Goal: Check status

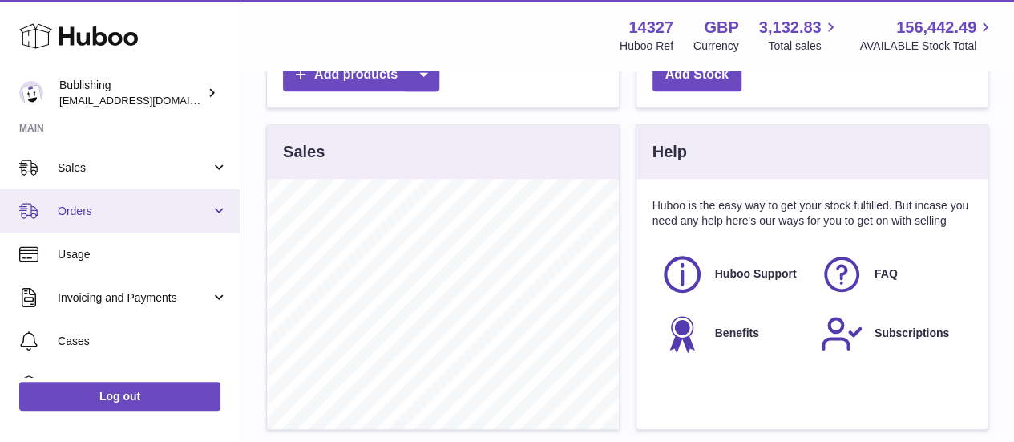
scroll to position [82, 0]
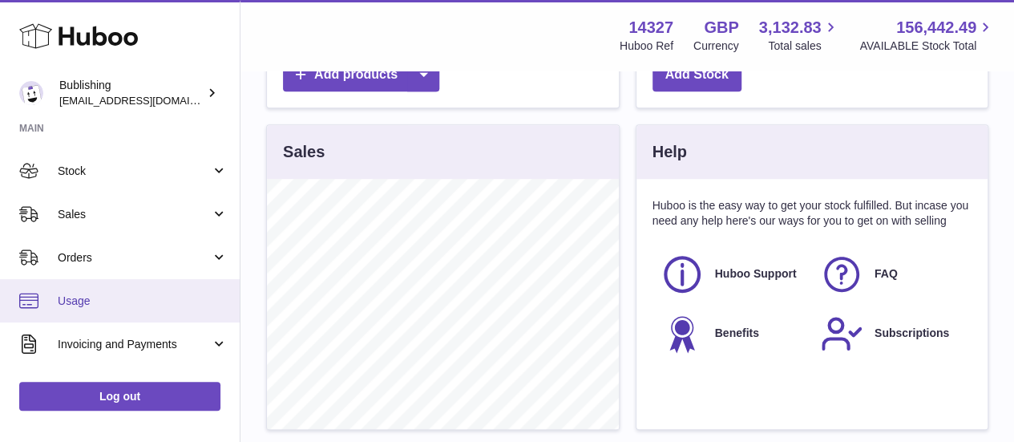
click at [99, 295] on span "Usage" at bounding box center [143, 300] width 170 height 15
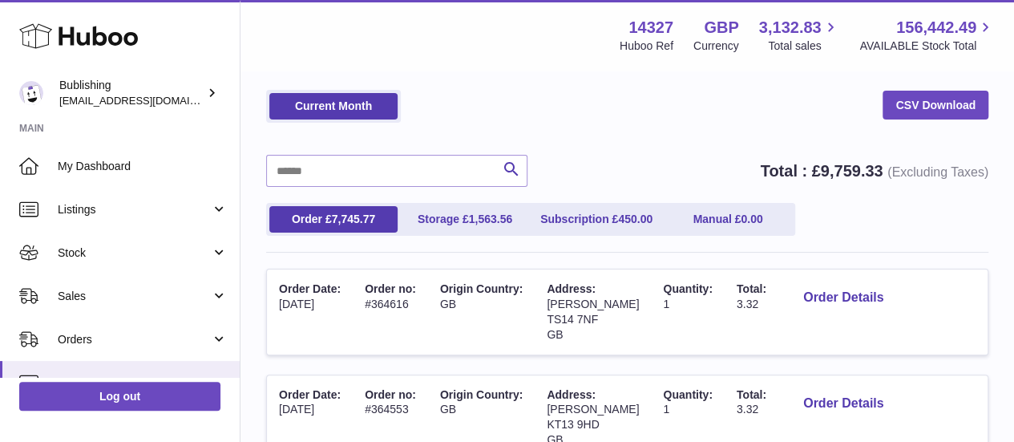
scroll to position [80, 0]
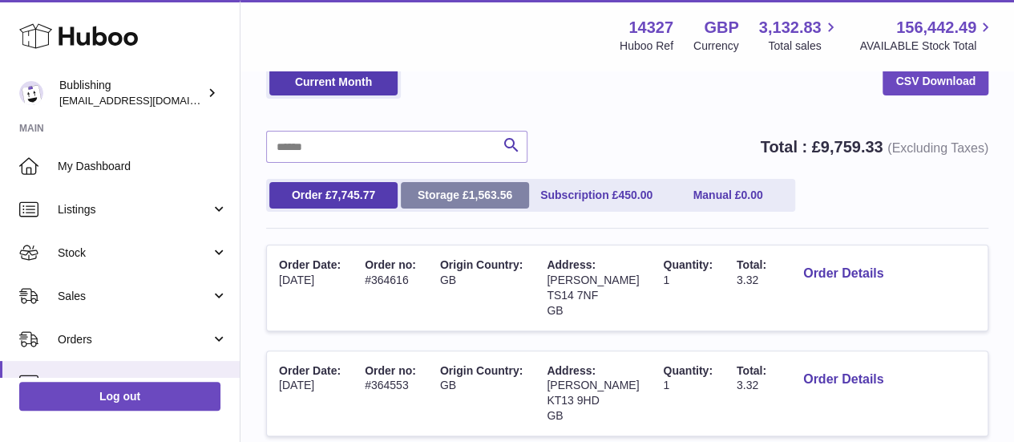
click at [426, 199] on link "Storage £ 1,563.56" at bounding box center [465, 195] width 128 height 26
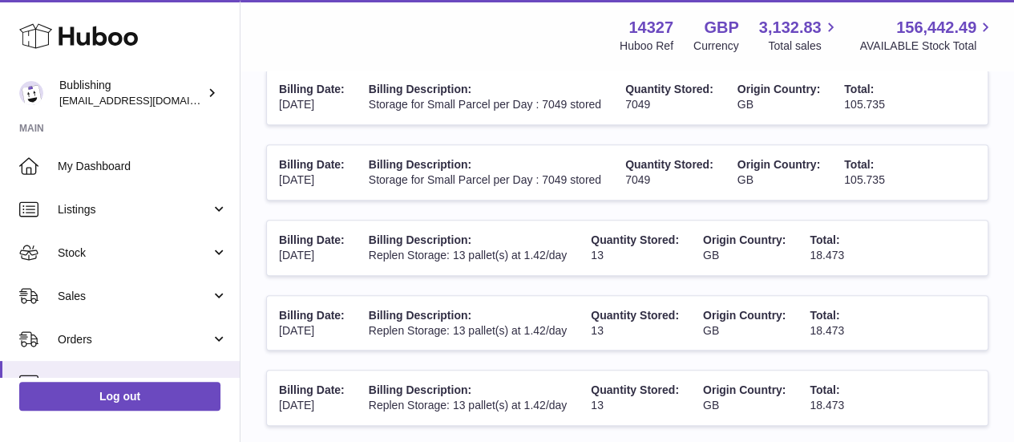
scroll to position [796, 0]
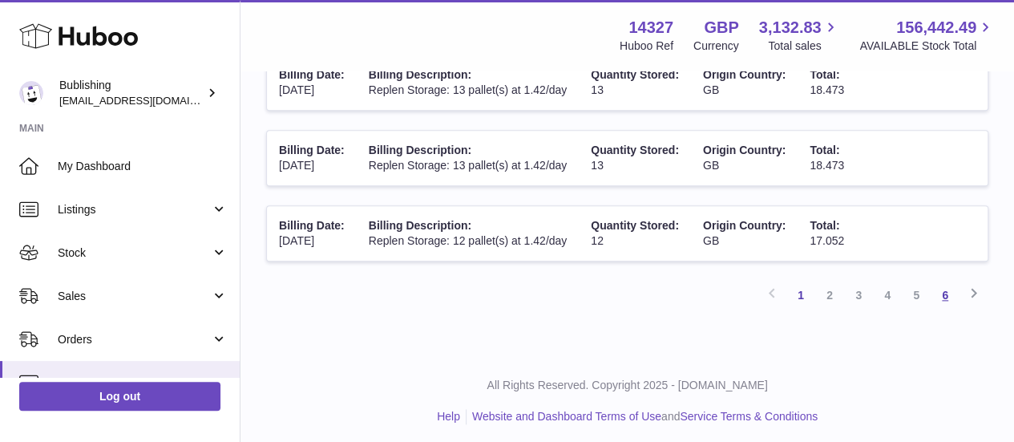
click at [948, 289] on link "6" at bounding box center [944, 294] width 29 height 29
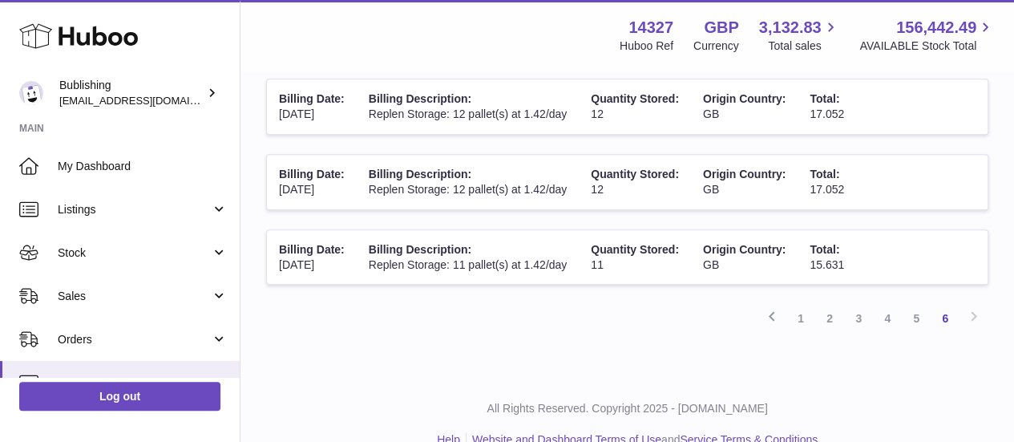
scroll to position [572, 0]
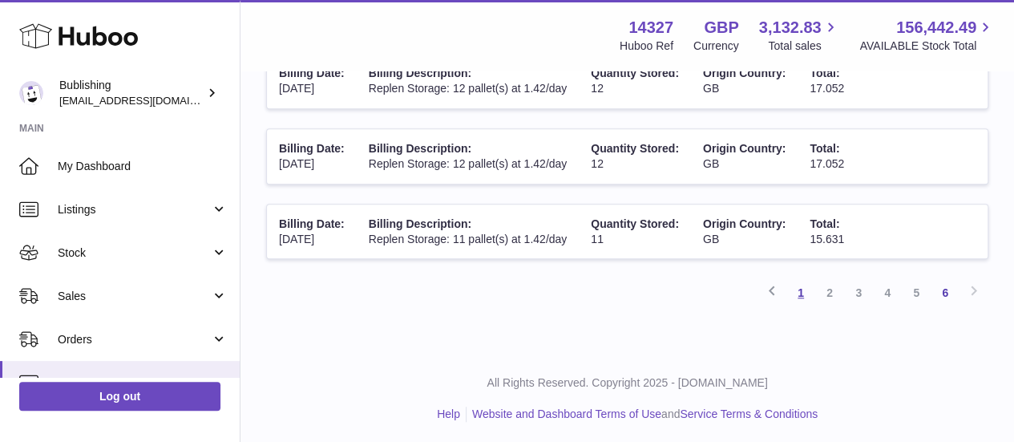
click at [799, 293] on link "1" at bounding box center [800, 292] width 29 height 29
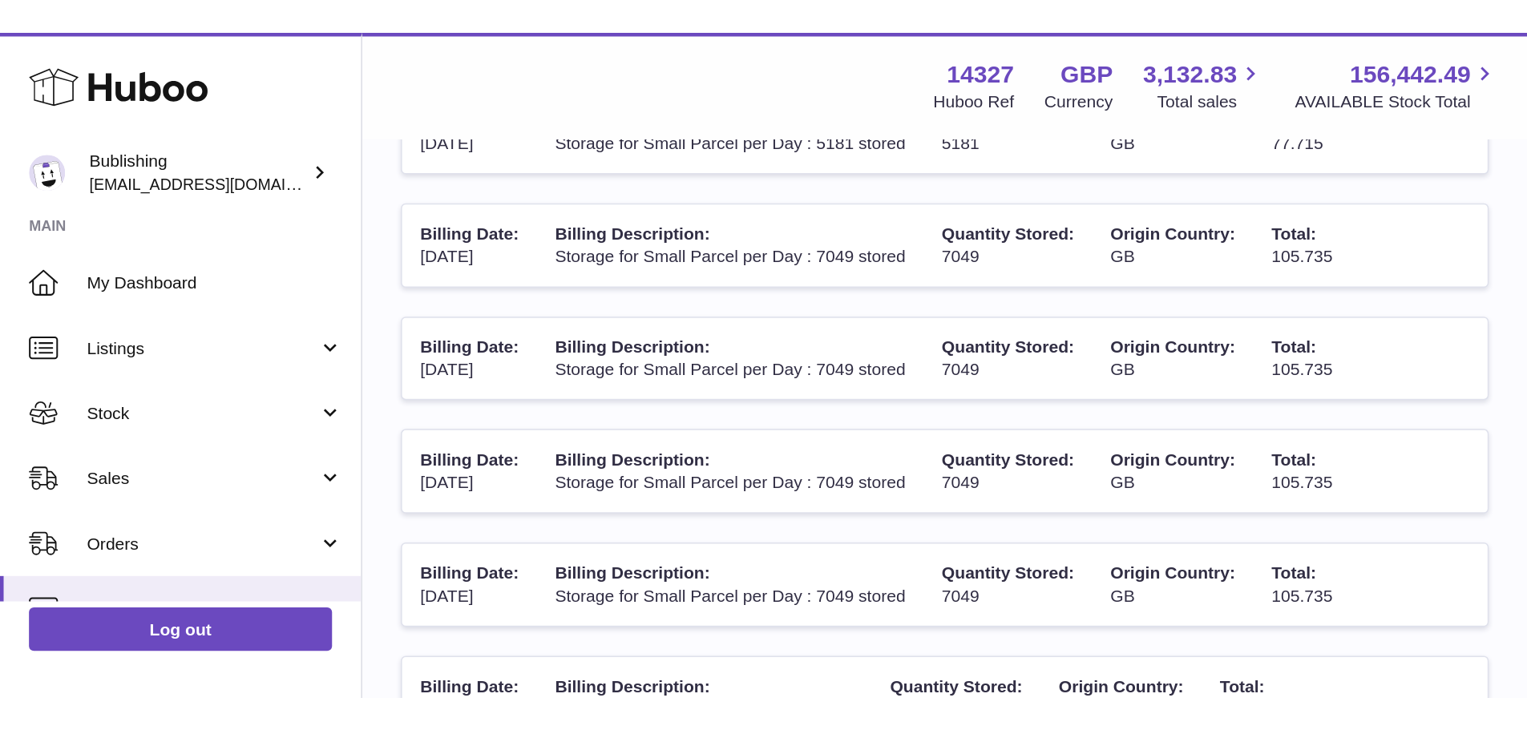
scroll to position [313, 0]
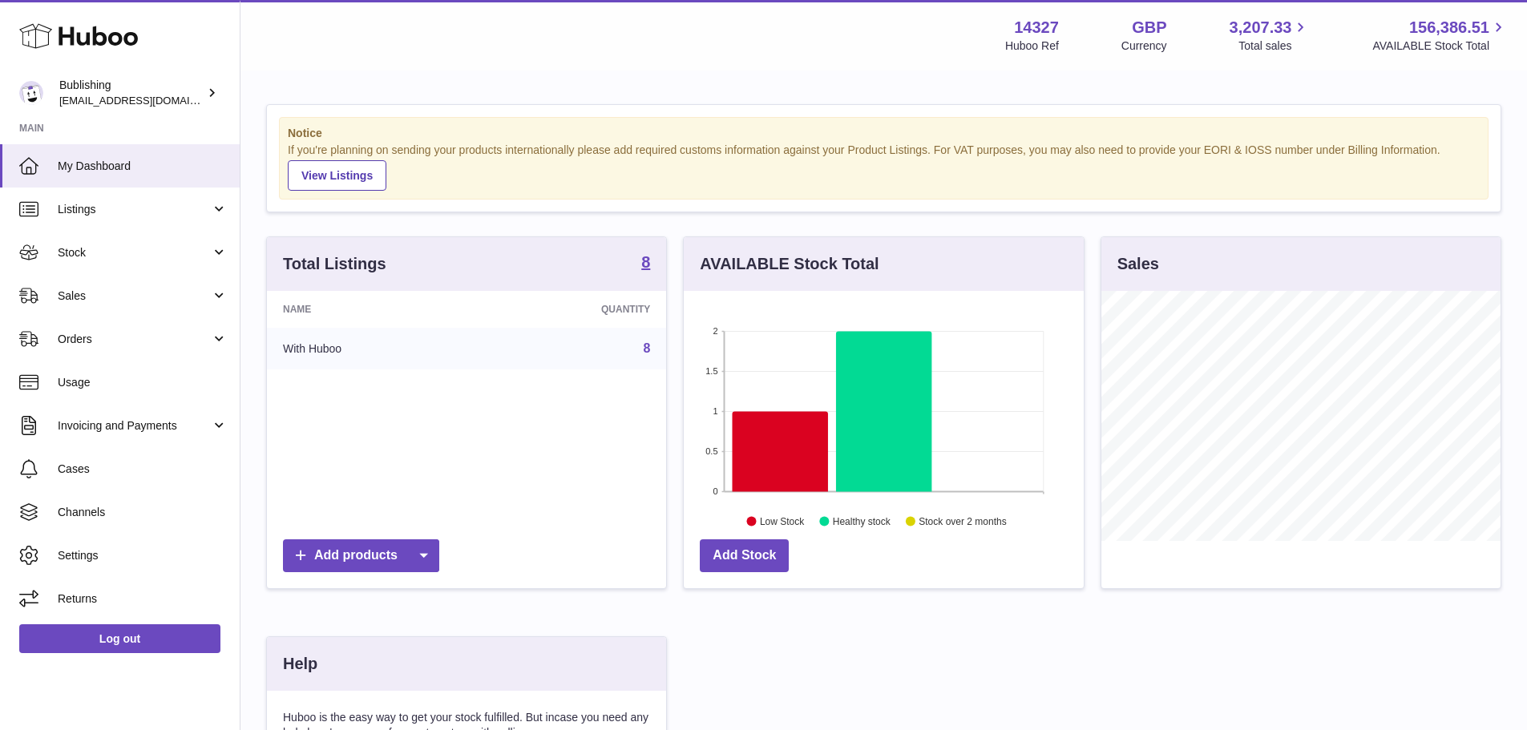
scroll to position [250, 400]
